Goal: Task Accomplishment & Management: Manage account settings

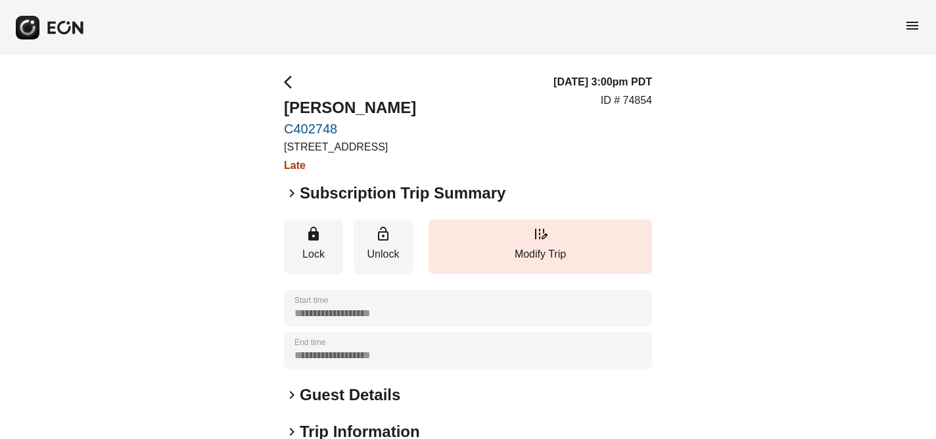
click at [910, 23] on span "menu" at bounding box center [913, 26] width 16 height 16
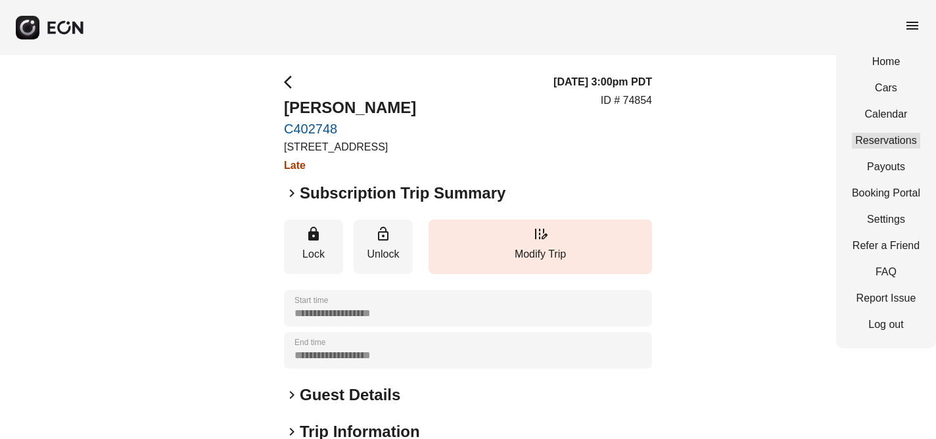
click at [893, 136] on link "Reservations" at bounding box center [886, 141] width 68 height 16
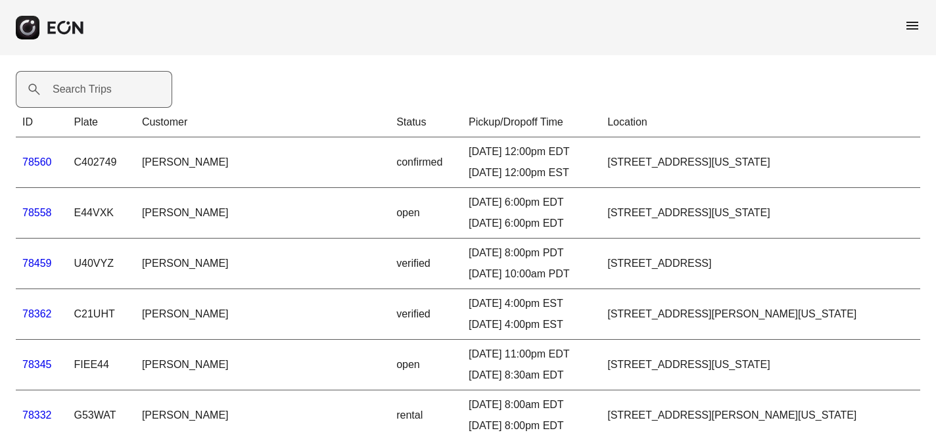
click at [56, 87] on label "Search Trips" at bounding box center [82, 90] width 59 height 16
click at [56, 87] on Trips "Search Trips" at bounding box center [94, 89] width 156 height 37
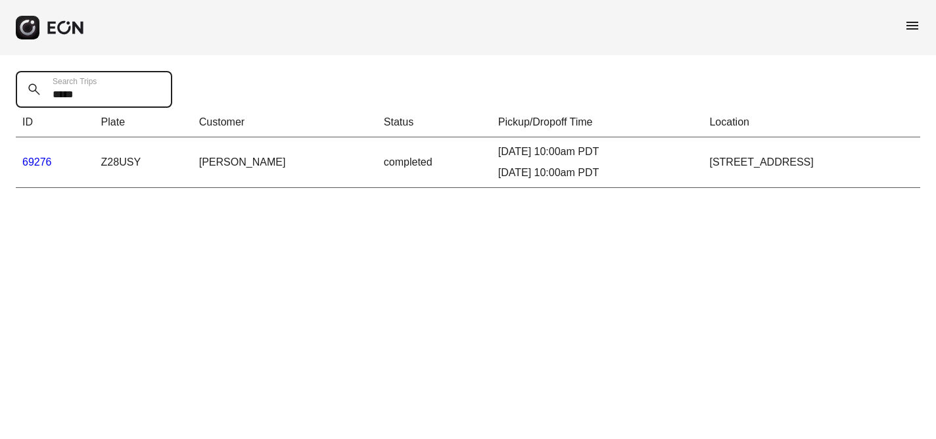
type Trips "*****"
click at [35, 162] on link "69276" at bounding box center [37, 161] width 30 height 11
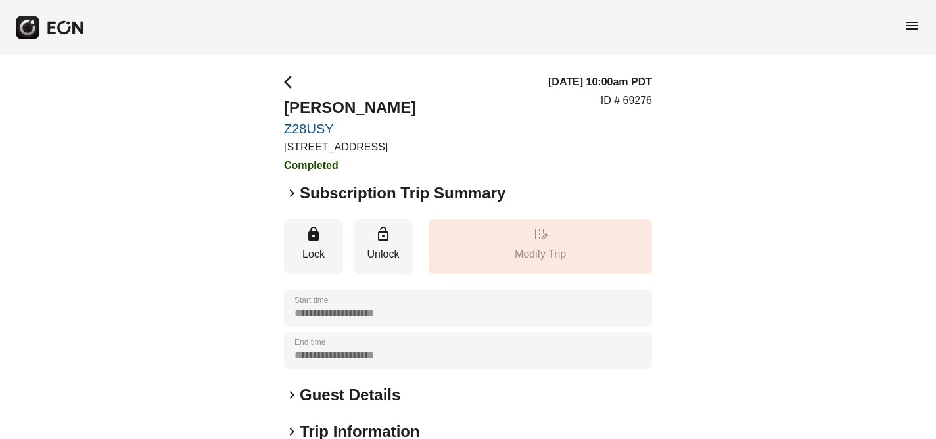
scroll to position [216, 0]
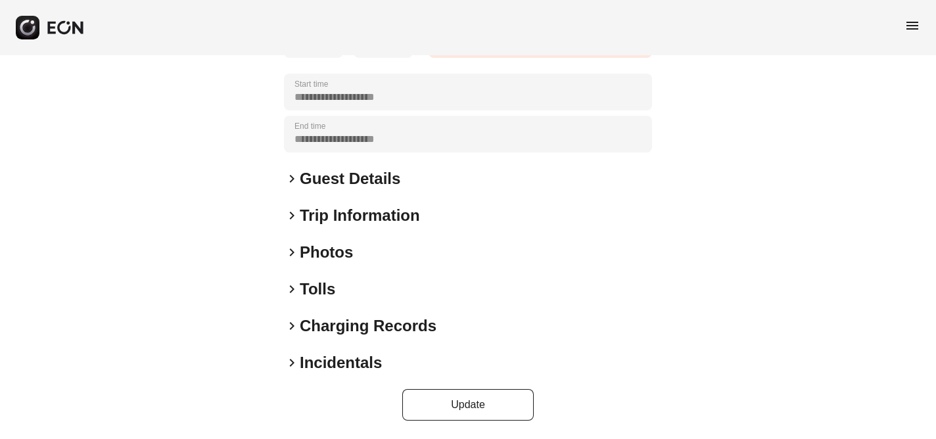
click at [291, 362] on span "keyboard_arrow_right" at bounding box center [292, 363] width 16 height 16
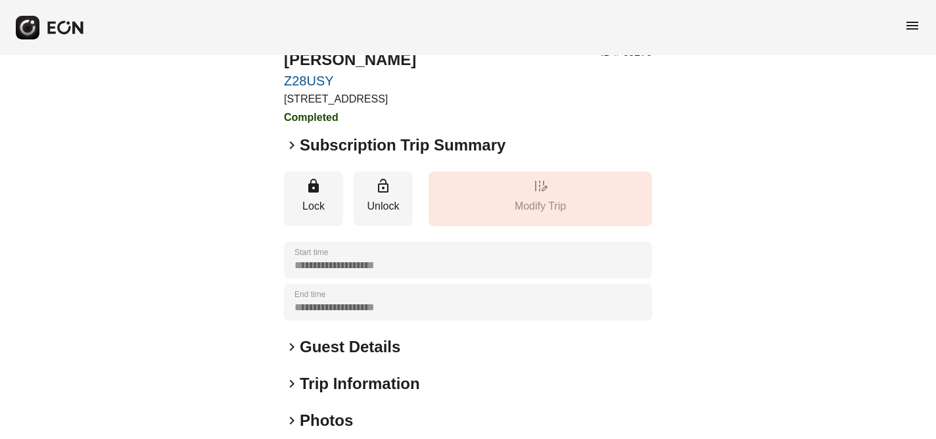
scroll to position [0, 0]
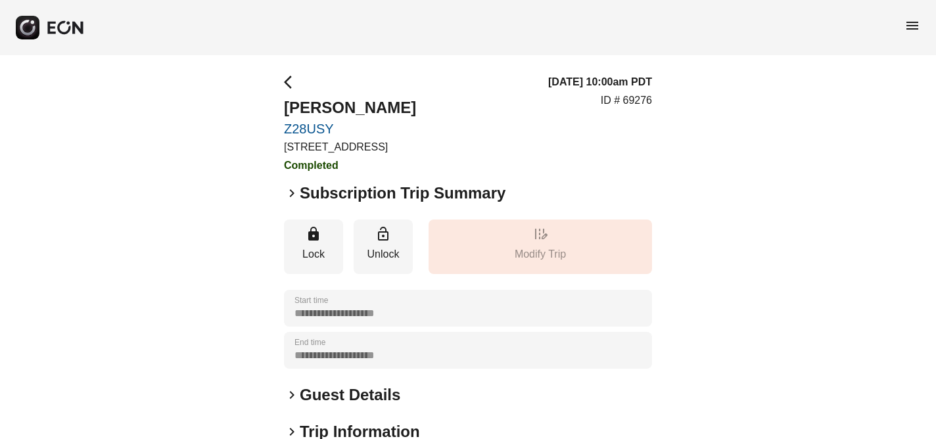
click at [912, 23] on span "menu" at bounding box center [913, 26] width 16 height 16
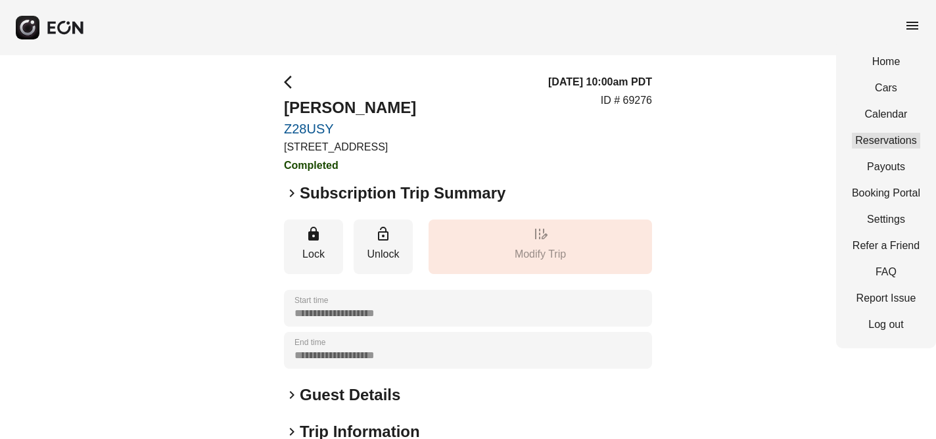
click at [897, 139] on link "Reservations" at bounding box center [886, 141] width 68 height 16
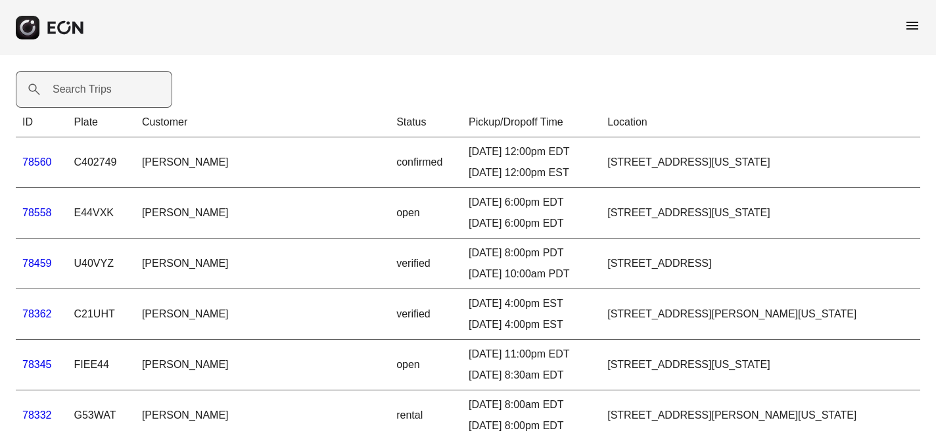
click at [78, 95] on label "Search Trips" at bounding box center [82, 90] width 59 height 16
click at [78, 95] on Trips "Search Trips" at bounding box center [94, 89] width 156 height 37
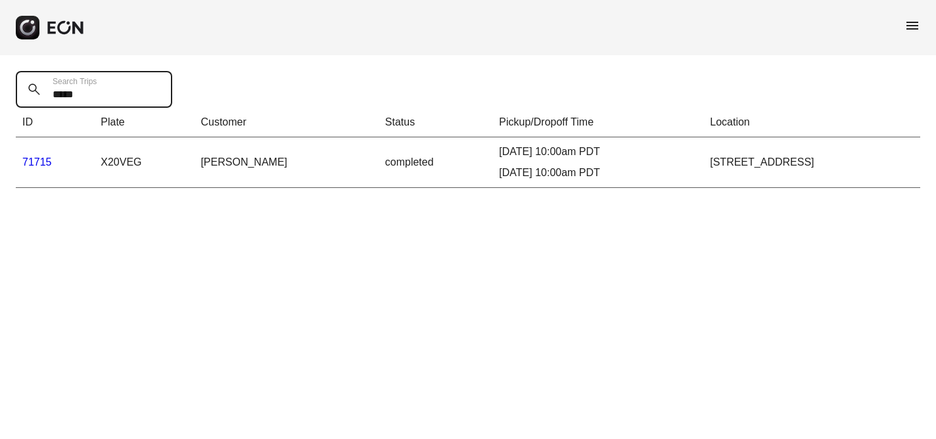
type Trips "*****"
click at [37, 160] on link "71715" at bounding box center [37, 161] width 30 height 11
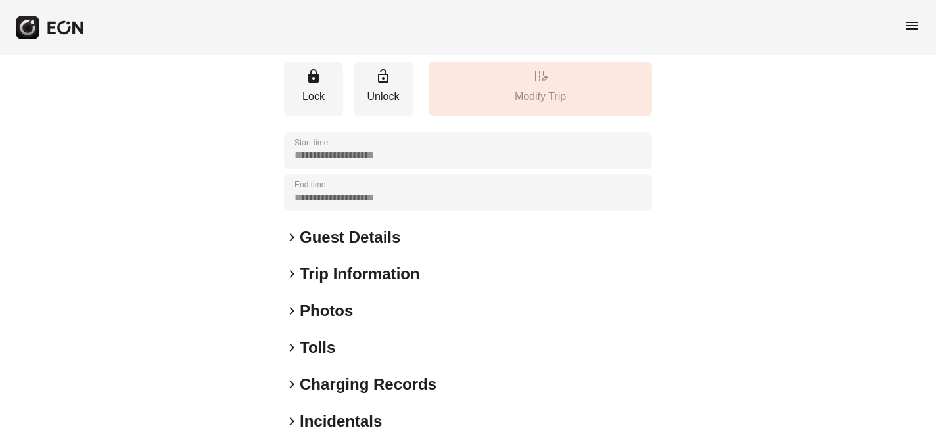
scroll to position [216, 0]
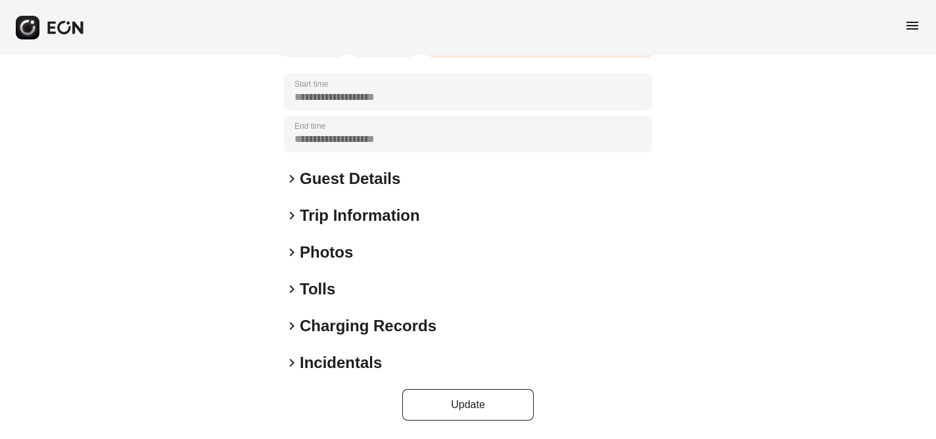
click at [291, 362] on span "keyboard_arrow_right" at bounding box center [292, 363] width 16 height 16
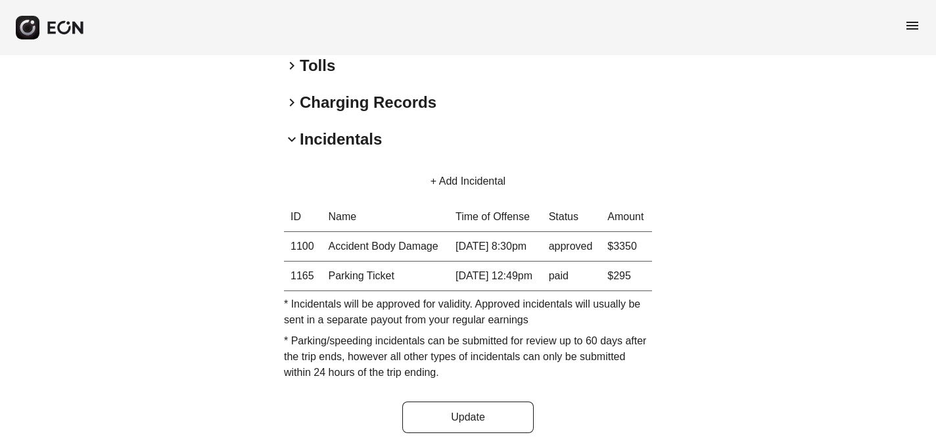
scroll to position [441, 0]
click at [913, 27] on span "menu" at bounding box center [913, 26] width 16 height 16
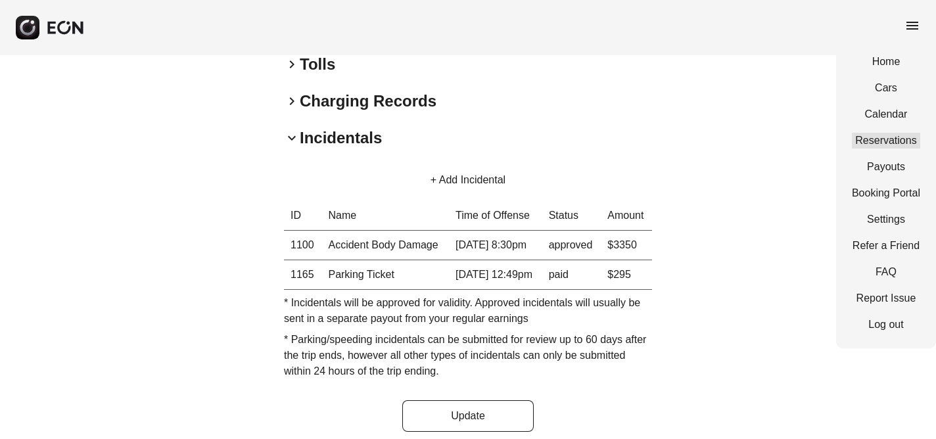
click at [880, 134] on link "Reservations" at bounding box center [886, 141] width 68 height 16
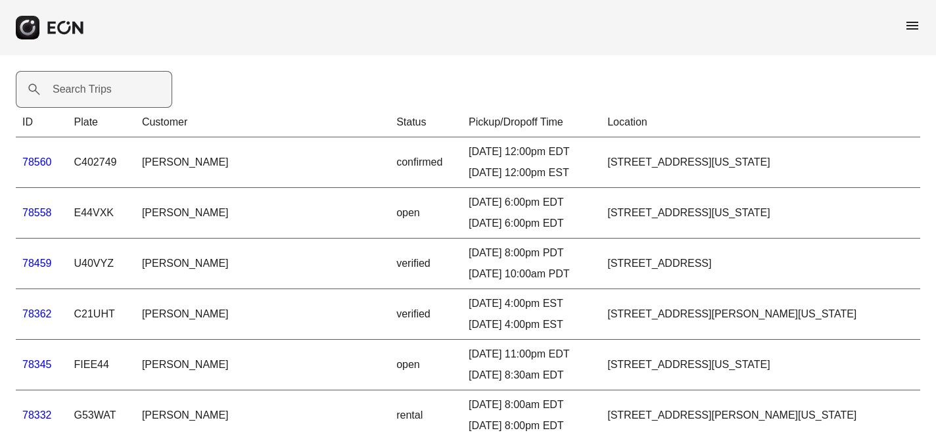
click at [84, 89] on label "Search Trips" at bounding box center [82, 90] width 59 height 16
click at [84, 89] on Trips "Search Trips" at bounding box center [94, 89] width 156 height 37
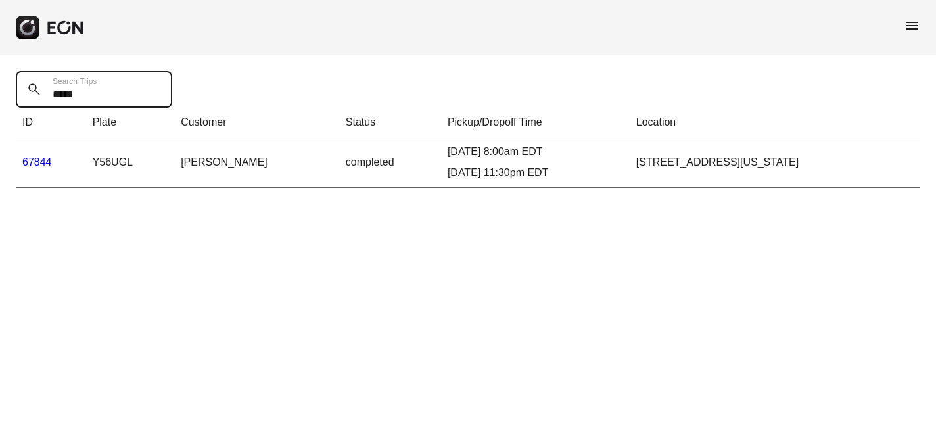
type Trips "*****"
click at [30, 161] on link "67844" at bounding box center [37, 161] width 30 height 11
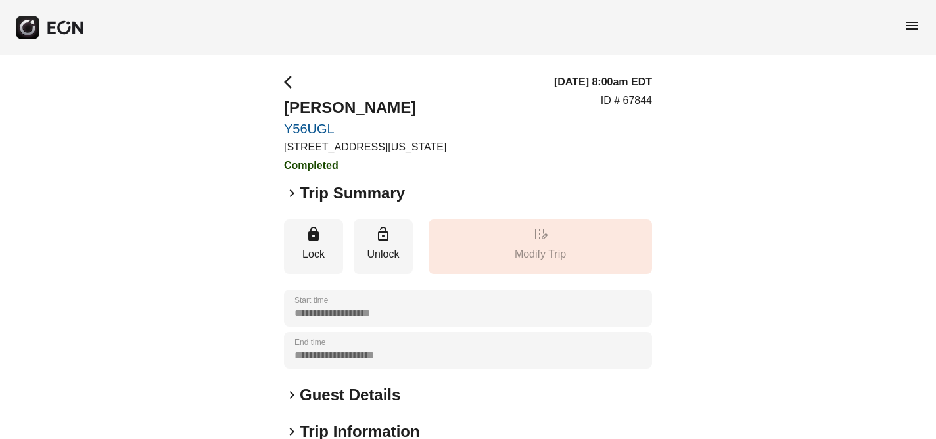
scroll to position [216, 0]
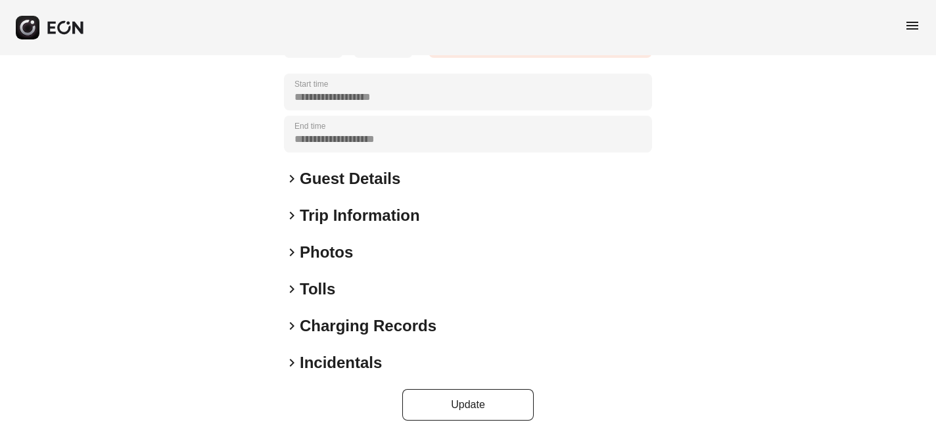
click at [291, 362] on span "keyboard_arrow_right" at bounding box center [292, 363] width 16 height 16
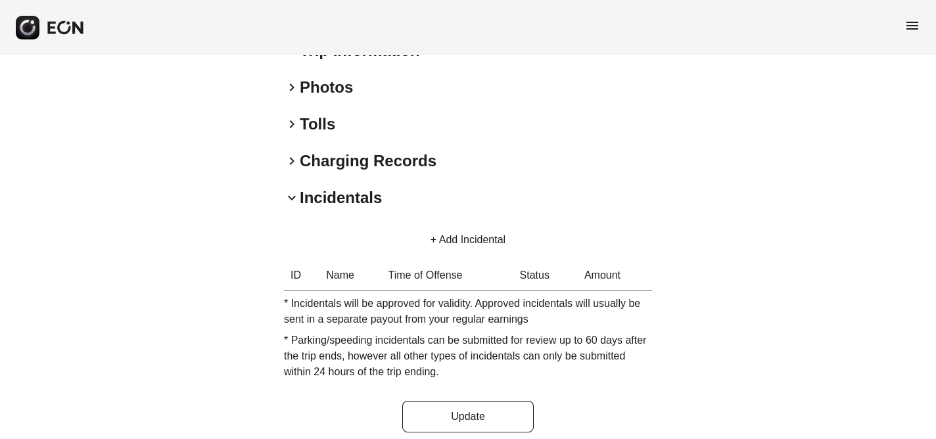
scroll to position [393, 0]
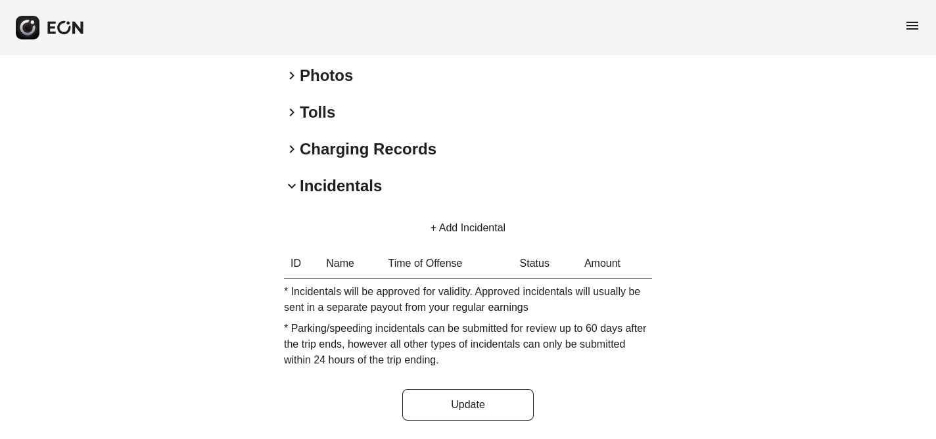
click at [910, 26] on span "menu" at bounding box center [913, 26] width 16 height 16
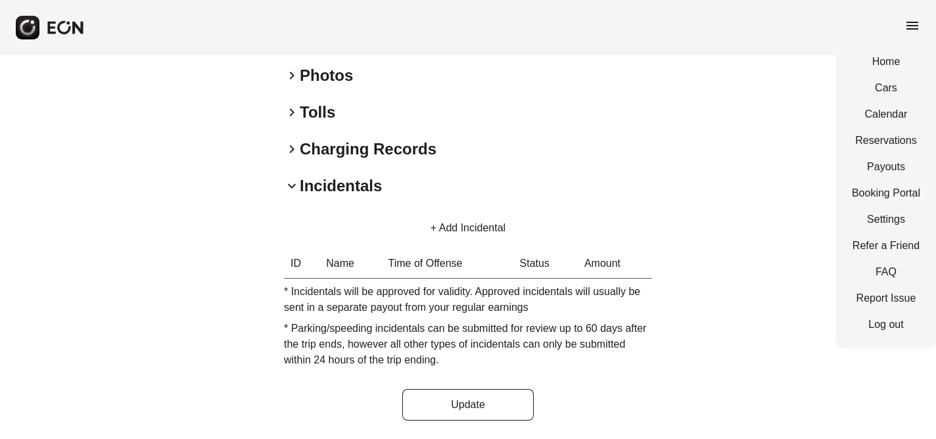
scroll to position [0, 0]
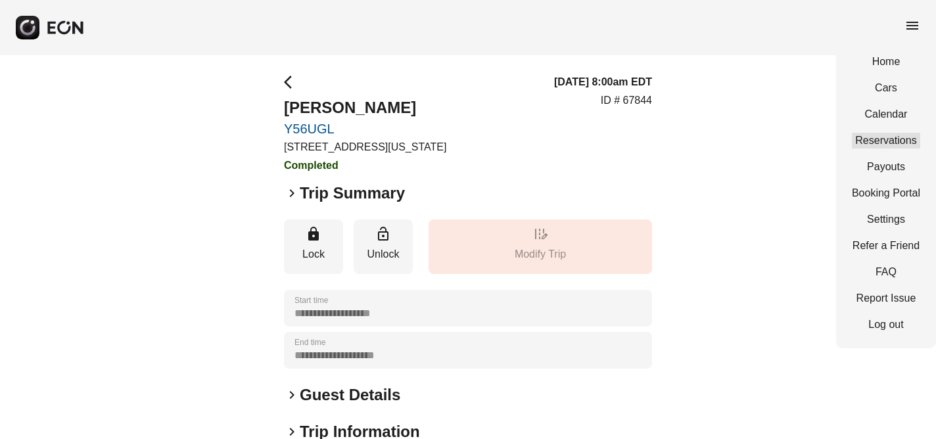
click at [877, 140] on link "Reservations" at bounding box center [886, 141] width 68 height 16
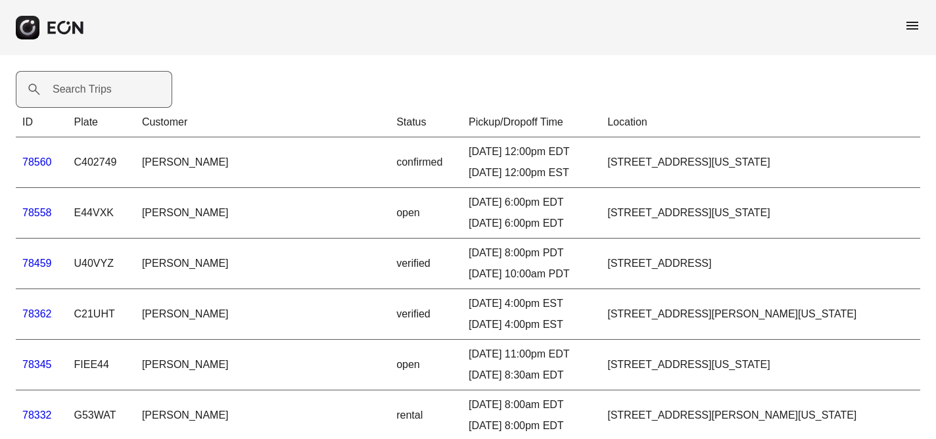
click at [89, 91] on label "Search Trips" at bounding box center [82, 90] width 59 height 16
click at [89, 91] on Trips "Search Trips" at bounding box center [94, 89] width 156 height 37
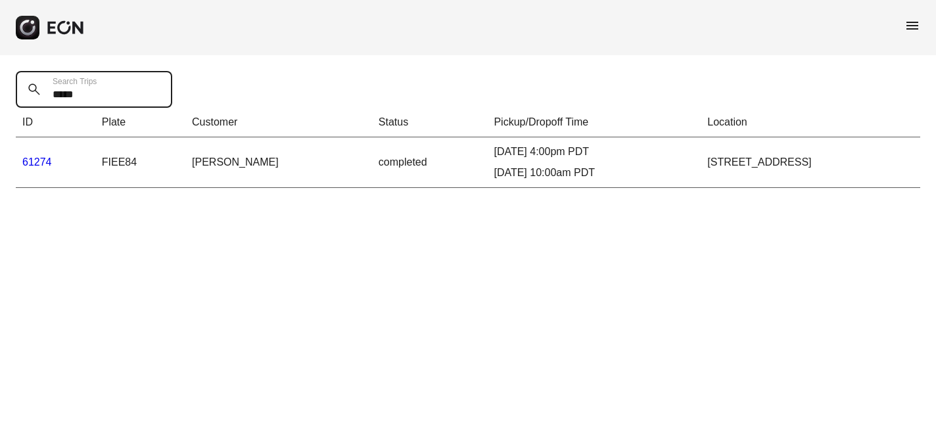
type Trips "*****"
click at [37, 163] on link "61274" at bounding box center [37, 161] width 30 height 11
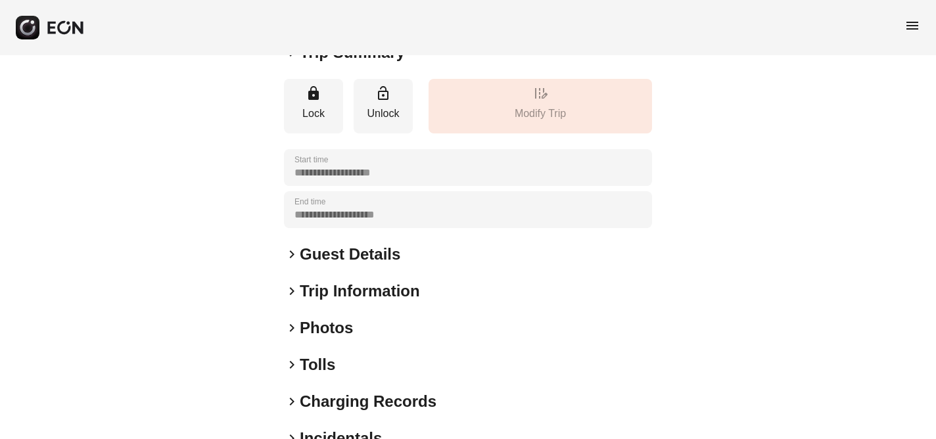
scroll to position [269, 0]
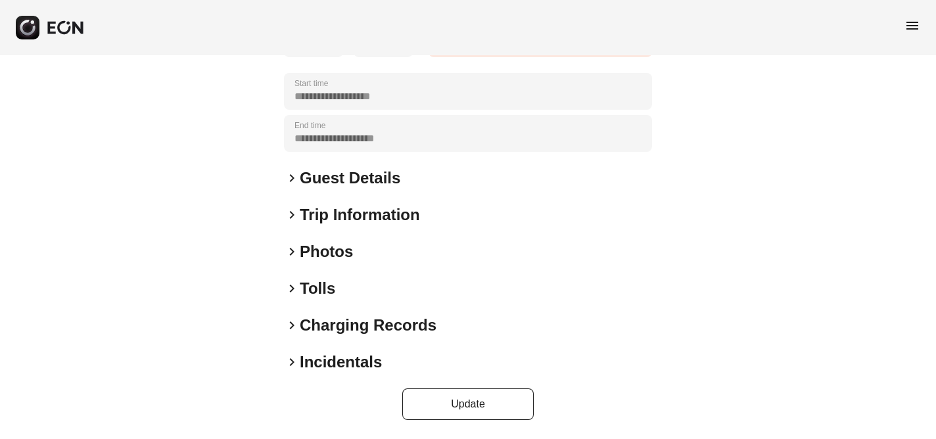
click at [291, 360] on span "keyboard_arrow_right" at bounding box center [292, 362] width 16 height 16
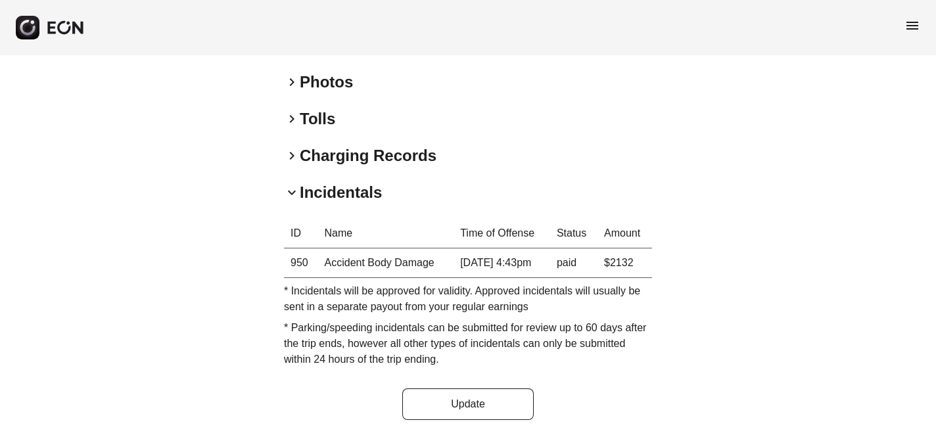
scroll to position [438, 0]
click at [914, 24] on span "menu" at bounding box center [913, 26] width 16 height 16
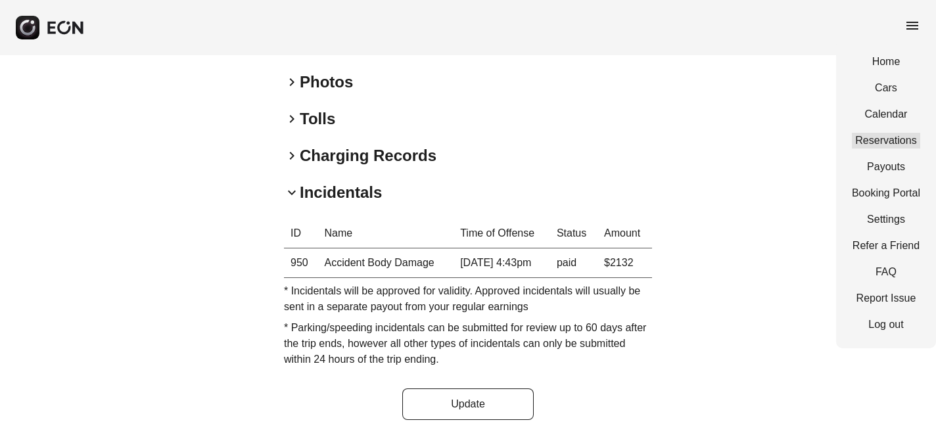
click at [893, 135] on link "Reservations" at bounding box center [886, 141] width 68 height 16
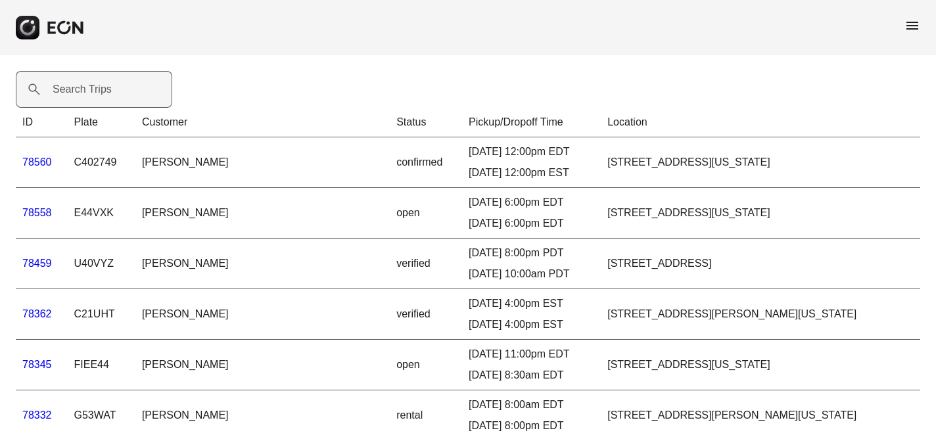
click at [80, 91] on label "Search Trips" at bounding box center [82, 90] width 59 height 16
click at [80, 91] on Trips "Search Trips" at bounding box center [94, 89] width 156 height 37
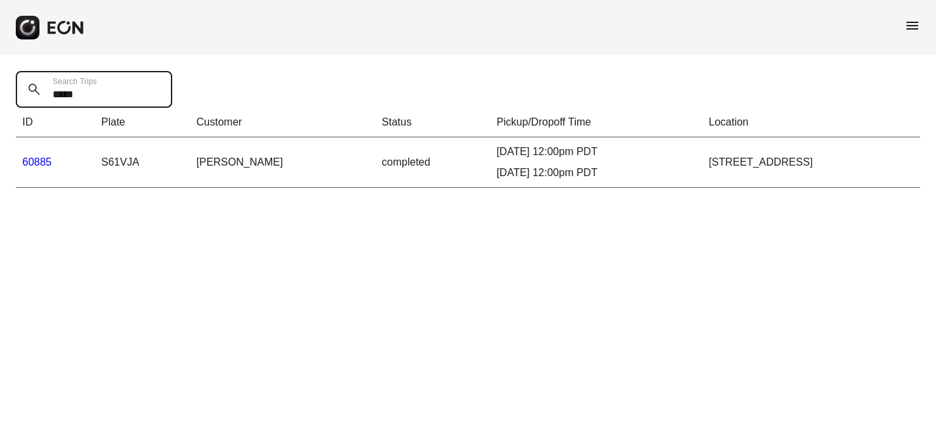
type Trips "*****"
click at [35, 163] on link "60885" at bounding box center [37, 161] width 30 height 11
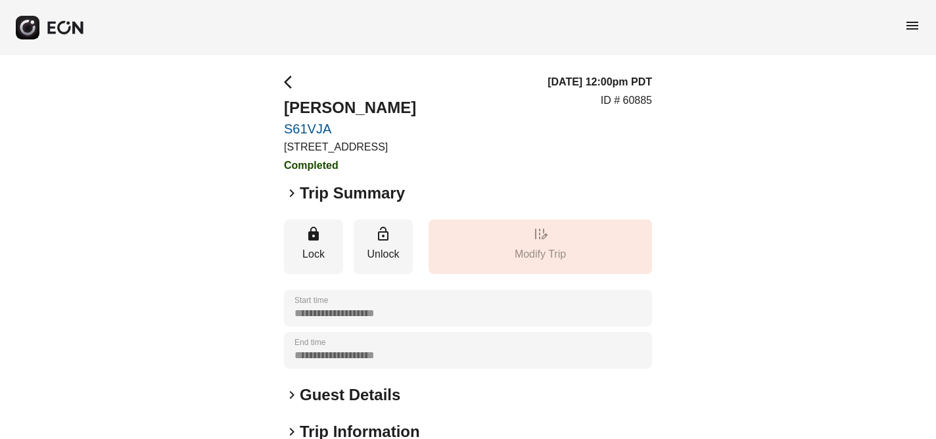
scroll to position [216, 0]
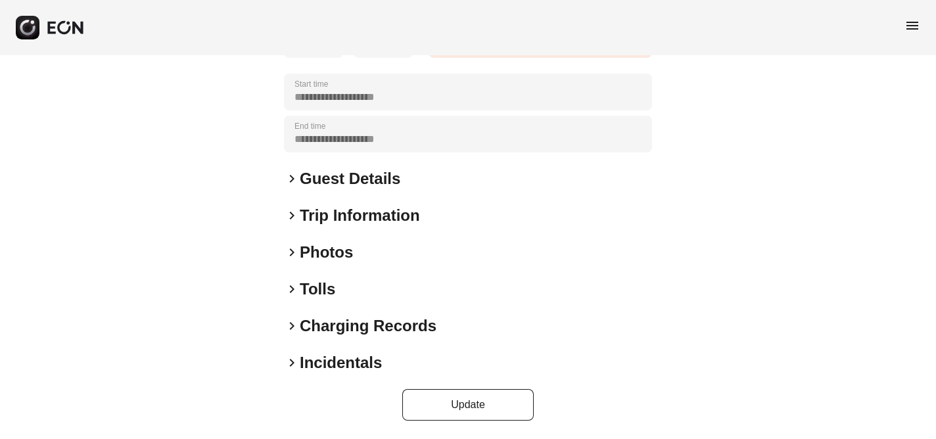
click at [293, 363] on span "keyboard_arrow_right" at bounding box center [292, 363] width 16 height 16
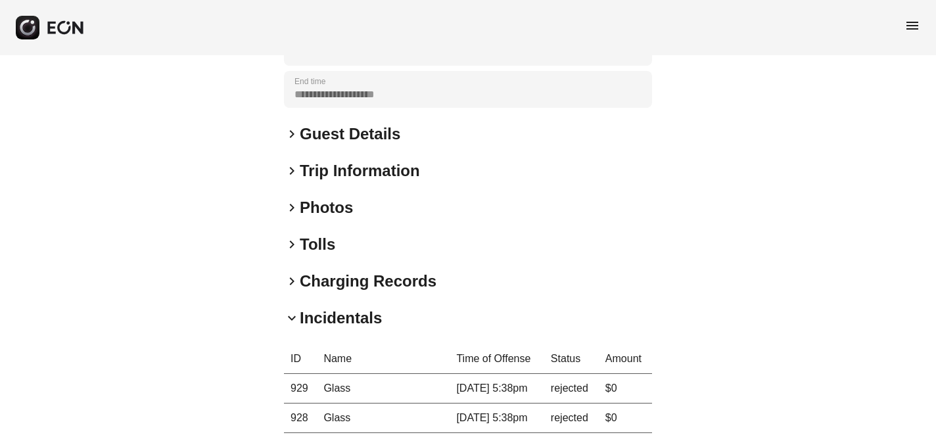
scroll to position [0, 0]
